Goal: Task Accomplishment & Management: Manage account settings

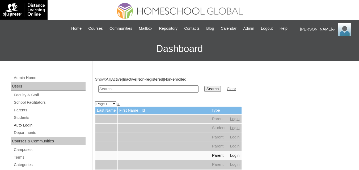
click at [24, 129] on link "Auto Login" at bounding box center [49, 125] width 72 height 7
click at [23, 121] on link "Students" at bounding box center [49, 118] width 72 height 7
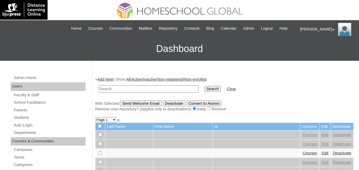
click at [125, 93] on input "text" at bounding box center [148, 89] width 100 height 7
type input "Marie Lauren"
click at [204, 92] on input "Search" at bounding box center [212, 89] width 16 height 6
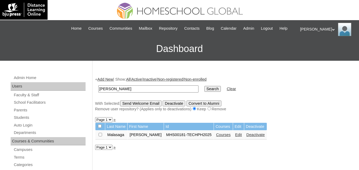
click at [217, 137] on link "Courses" at bounding box center [223, 135] width 15 height 4
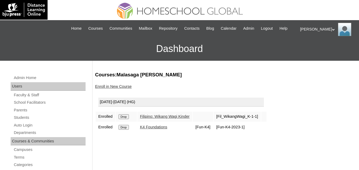
click at [113, 89] on link "Enroll in New Course" at bounding box center [113, 87] width 37 height 4
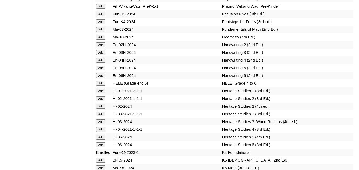
scroll to position [1808, 0]
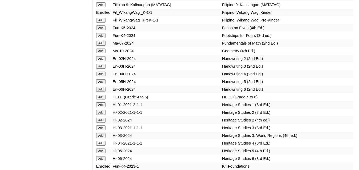
click at [101, 23] on input "Add" at bounding box center [100, 20] width 9 height 5
click at [100, 23] on input "Add" at bounding box center [100, 20] width 9 height 5
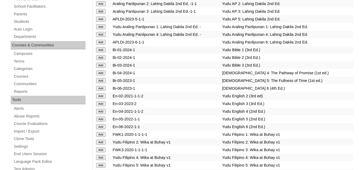
scroll to position [0, 0]
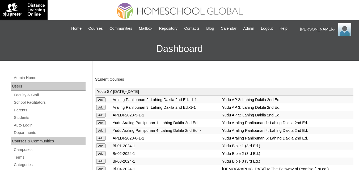
click at [107, 82] on link "Student Courses" at bounding box center [109, 79] width 29 height 4
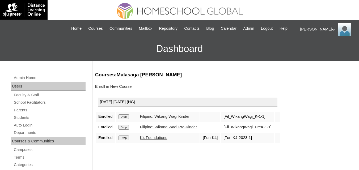
drag, startPoint x: 126, startPoint y: 121, endPoint x: 201, endPoint y: 26, distance: 121.7
click at [126, 119] on input "Drop" at bounding box center [124, 117] width 10 height 5
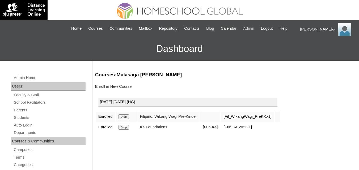
click at [254, 28] on span "Admin" at bounding box center [248, 29] width 11 height 6
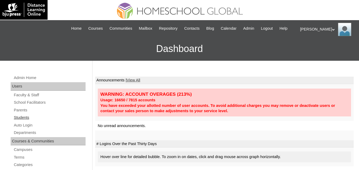
click at [20, 121] on link "Students" at bounding box center [49, 118] width 72 height 7
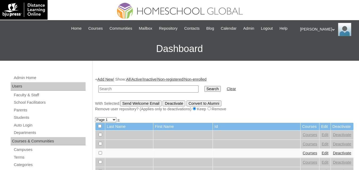
click at [139, 93] on input "text" at bounding box center [148, 89] width 100 height 7
type input "[PERSON_NAME]"
click at [204, 92] on input "Search" at bounding box center [212, 89] width 16 height 6
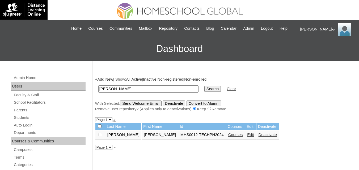
click at [228, 137] on link "Courses" at bounding box center [235, 135] width 15 height 4
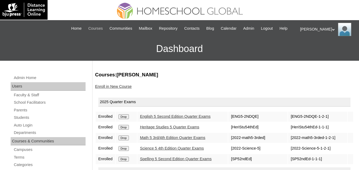
click at [101, 28] on span "Courses" at bounding box center [95, 29] width 15 height 6
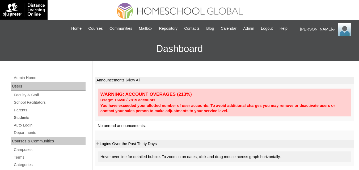
click at [18, 121] on link "Students" at bounding box center [49, 118] width 72 height 7
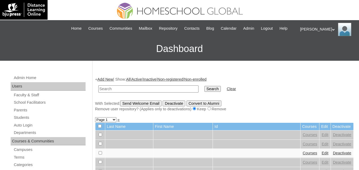
click at [120, 93] on input "text" at bounding box center [148, 89] width 100 height 7
type input "[PERSON_NAME]"
click at [204, 92] on input "Search" at bounding box center [212, 89] width 16 height 6
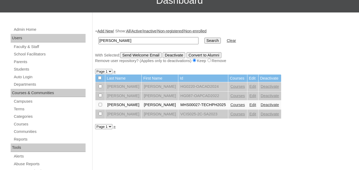
scroll to position [53, 0]
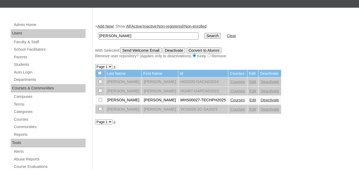
click at [230, 102] on link "Courses" at bounding box center [237, 100] width 15 height 4
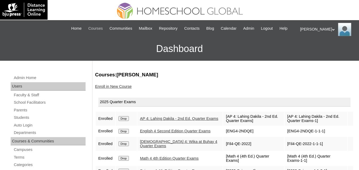
click at [98, 29] on span "Courses" at bounding box center [95, 29] width 15 height 6
